Goal: Task Accomplishment & Management: Manage account settings

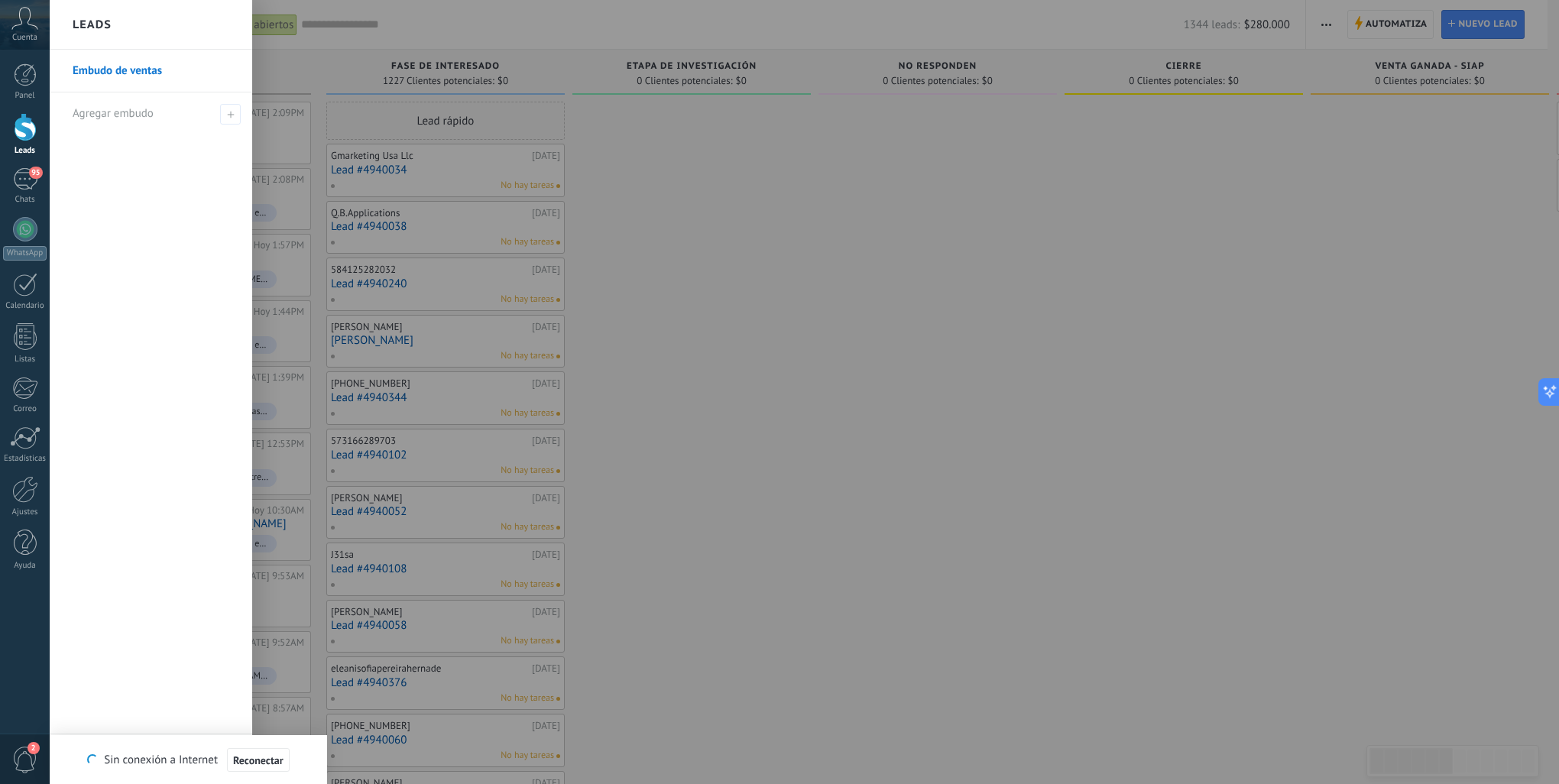
click at [872, 324] on div at bounding box center [938, 761] width 239 height 1319
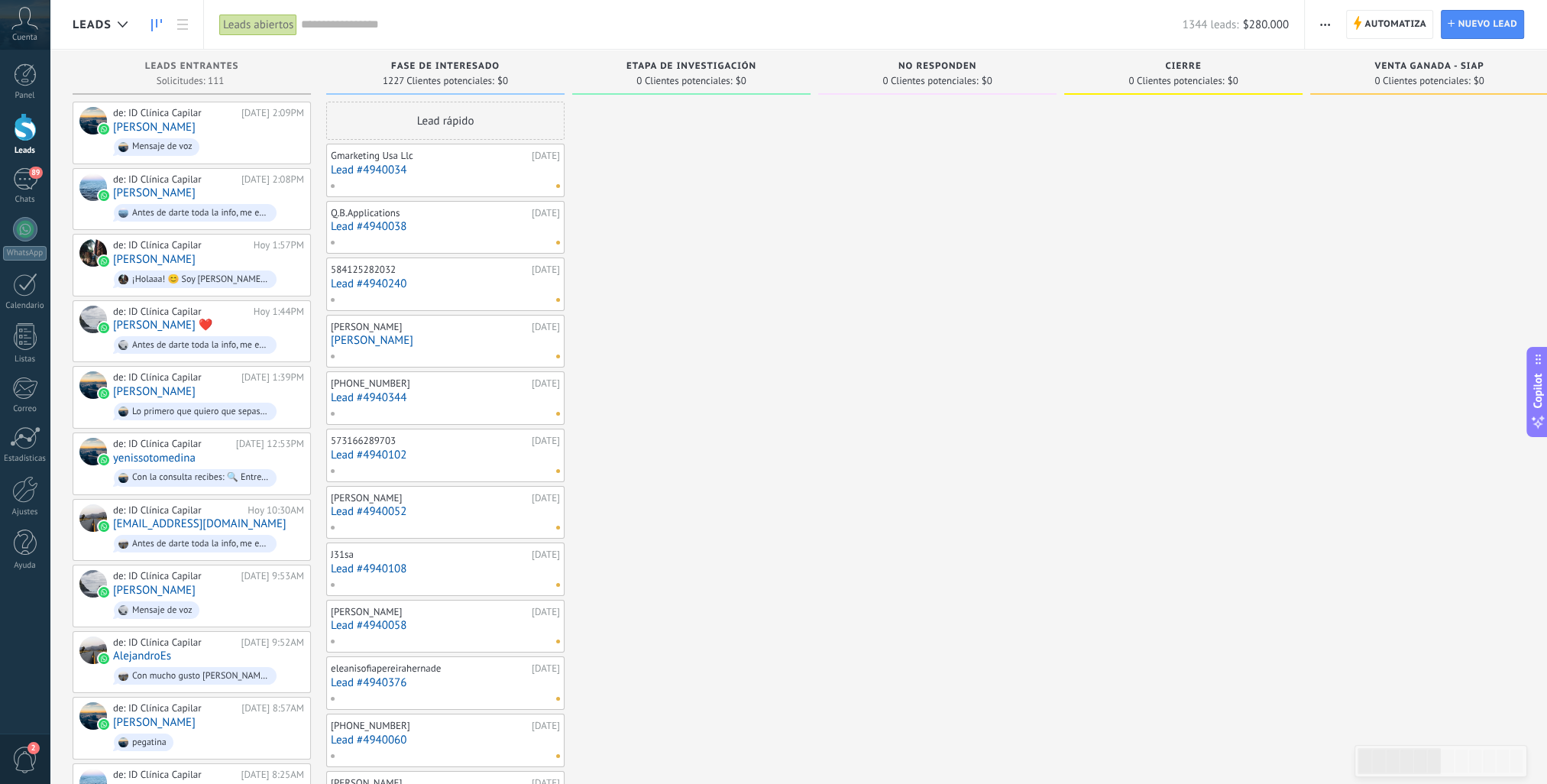
click at [22, 130] on div at bounding box center [25, 127] width 23 height 28
